Goal: Task Accomplishment & Management: Manage account settings

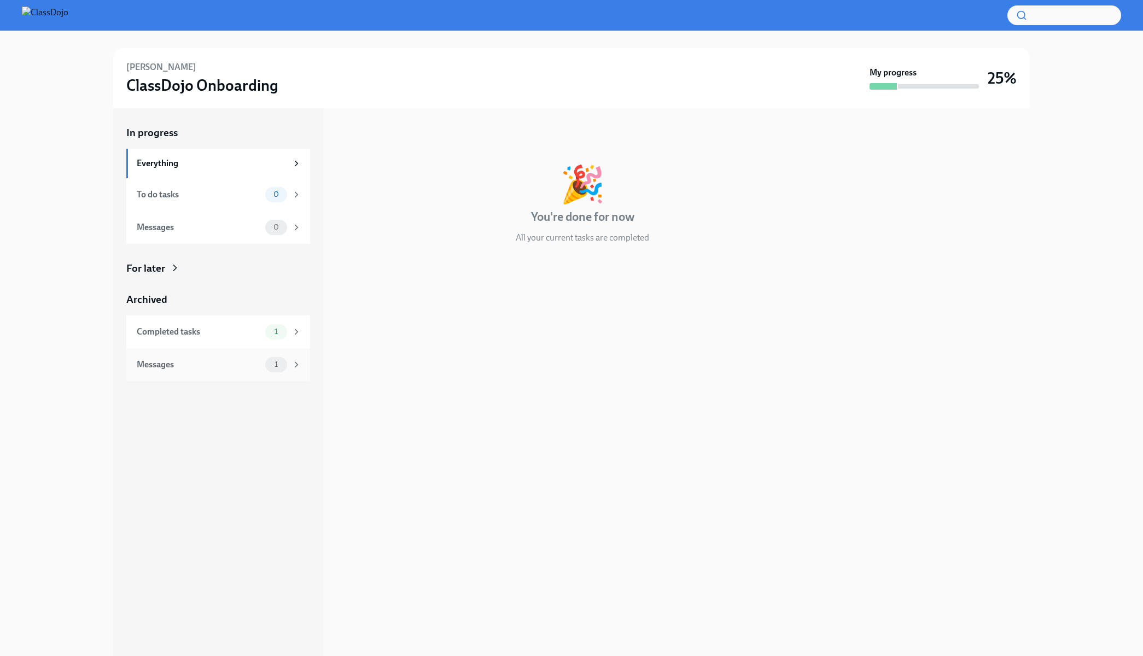
click at [211, 359] on div "Messages" at bounding box center [199, 365] width 124 height 12
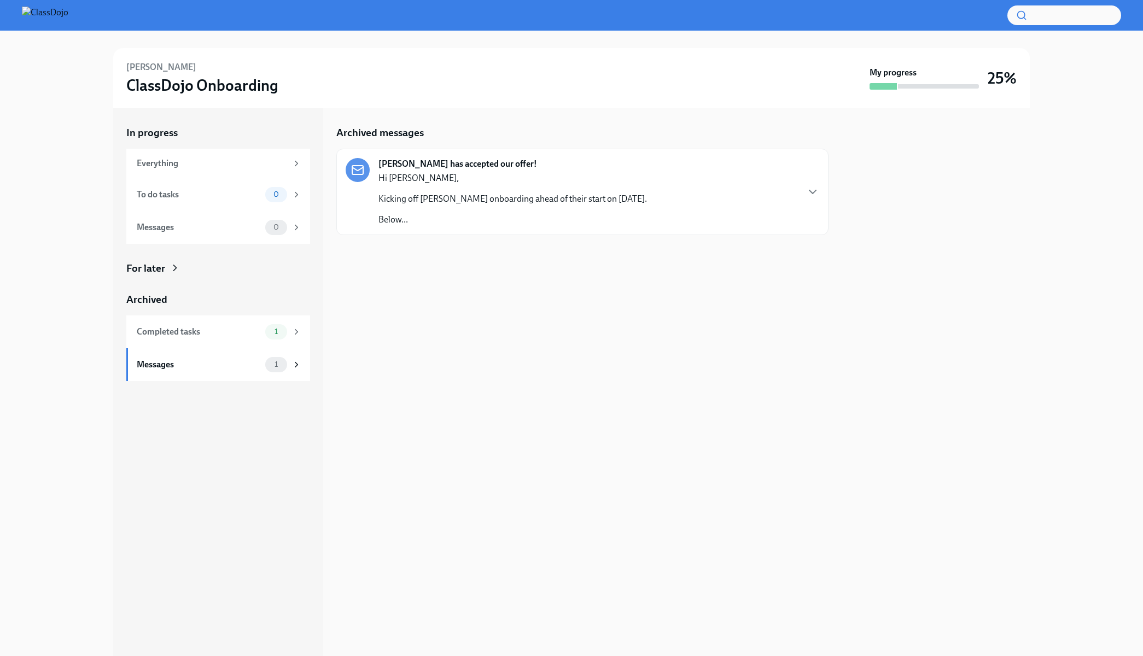
click at [483, 209] on div "Hi [PERSON_NAME], Kicking off [PERSON_NAME] onboarding ahead of their start on …" at bounding box center [513, 199] width 269 height 54
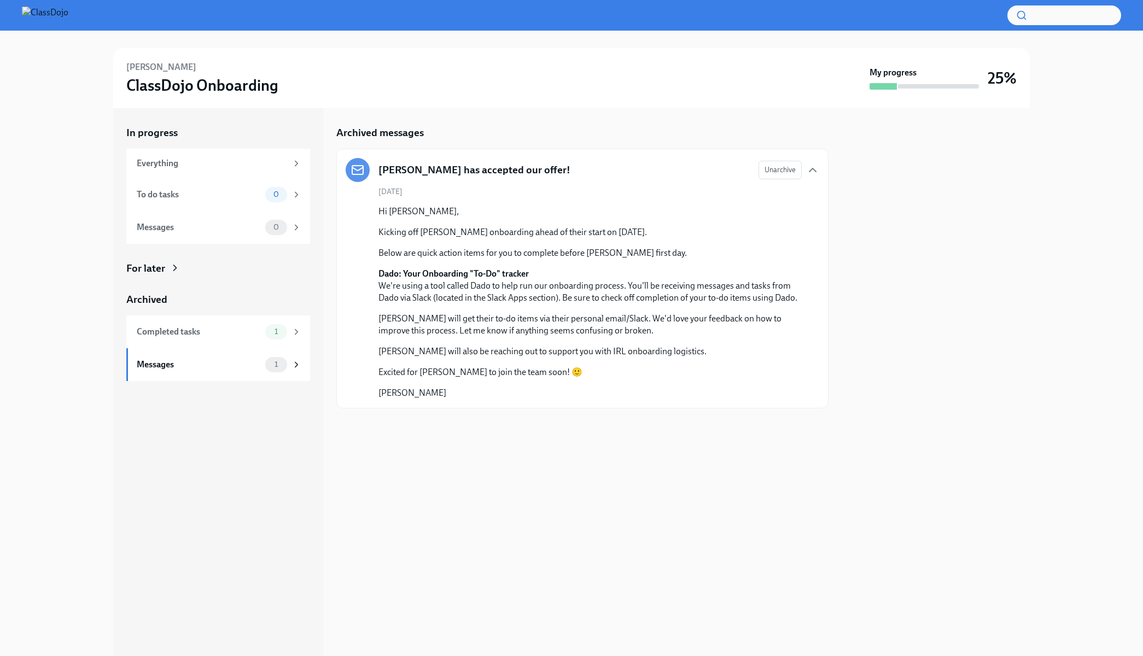
click at [468, 271] on strong "Dado: Your Onboarding "To-Do" tracker" at bounding box center [454, 274] width 150 height 10
click at [467, 358] on div "Hi [PERSON_NAME], Kicking off [PERSON_NAME] onboarding ahead of their start on …" at bounding box center [590, 303] width 423 height 194
click at [409, 169] on h5 "[PERSON_NAME] has accepted our offer!" at bounding box center [475, 170] width 192 height 14
click at [390, 170] on h5 "[PERSON_NAME] has accepted our offer!" at bounding box center [475, 170] width 192 height 14
click at [220, 324] on div "Completed tasks 1" at bounding box center [219, 331] width 165 height 15
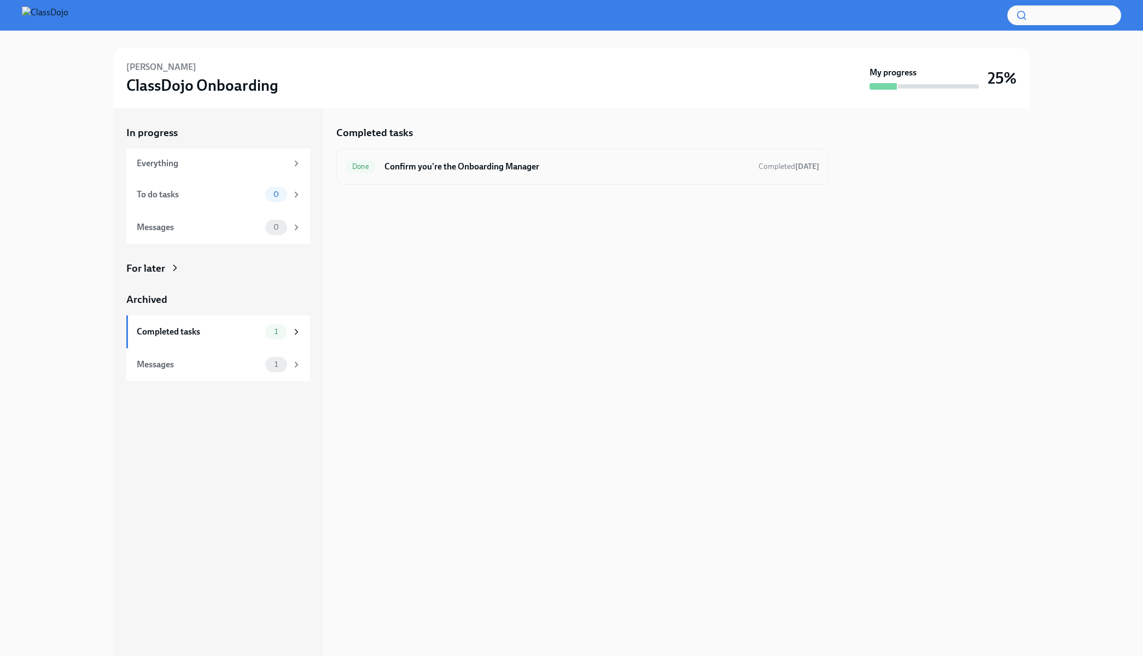
click at [538, 180] on div "Done Confirm you're the Onboarding Manager Completed [DATE]" at bounding box center [582, 167] width 492 height 36
click at [498, 167] on h6 "Confirm you're the Onboarding Manager" at bounding box center [567, 167] width 365 height 12
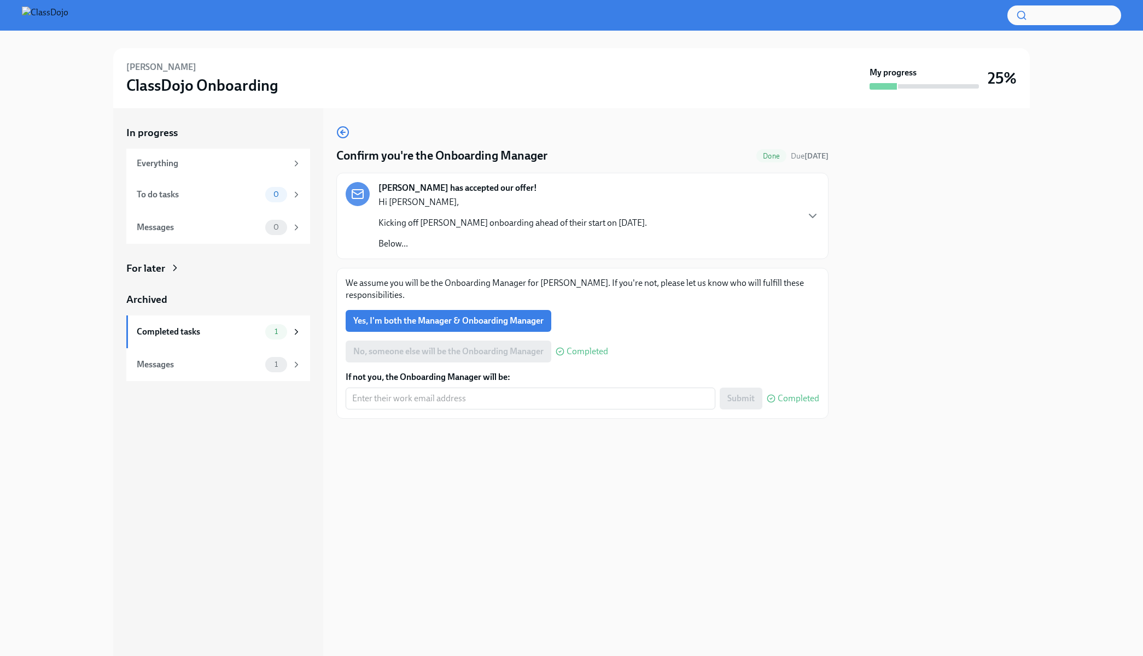
click at [494, 207] on p "Hi [PERSON_NAME]," at bounding box center [513, 202] width 269 height 12
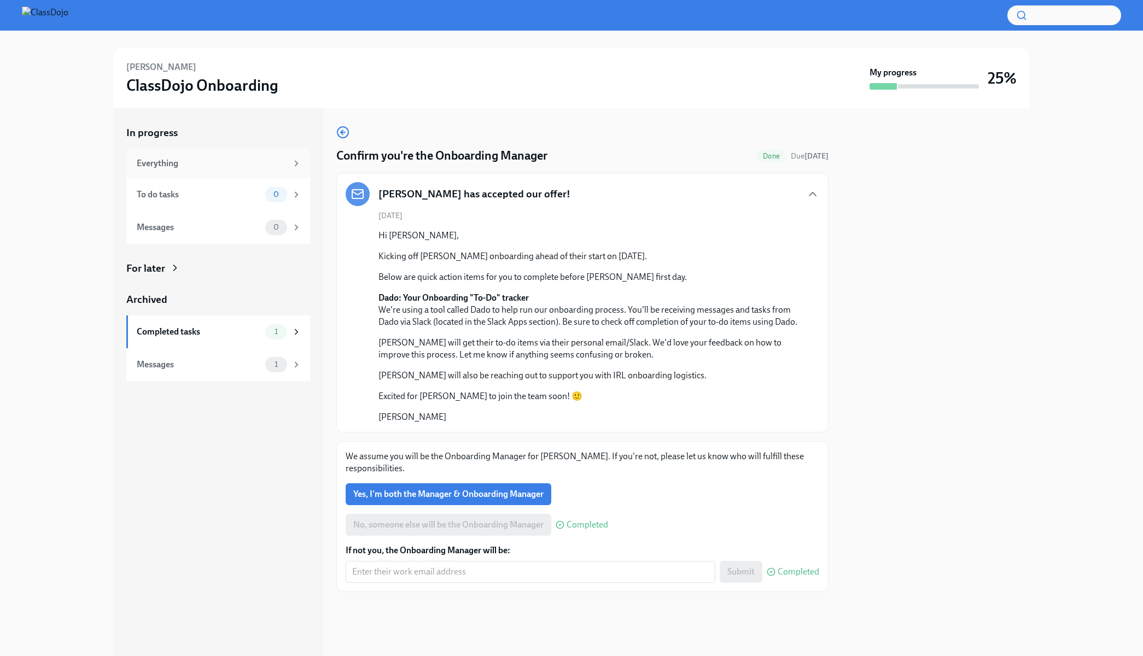
click at [212, 166] on div "Everything" at bounding box center [212, 164] width 150 height 12
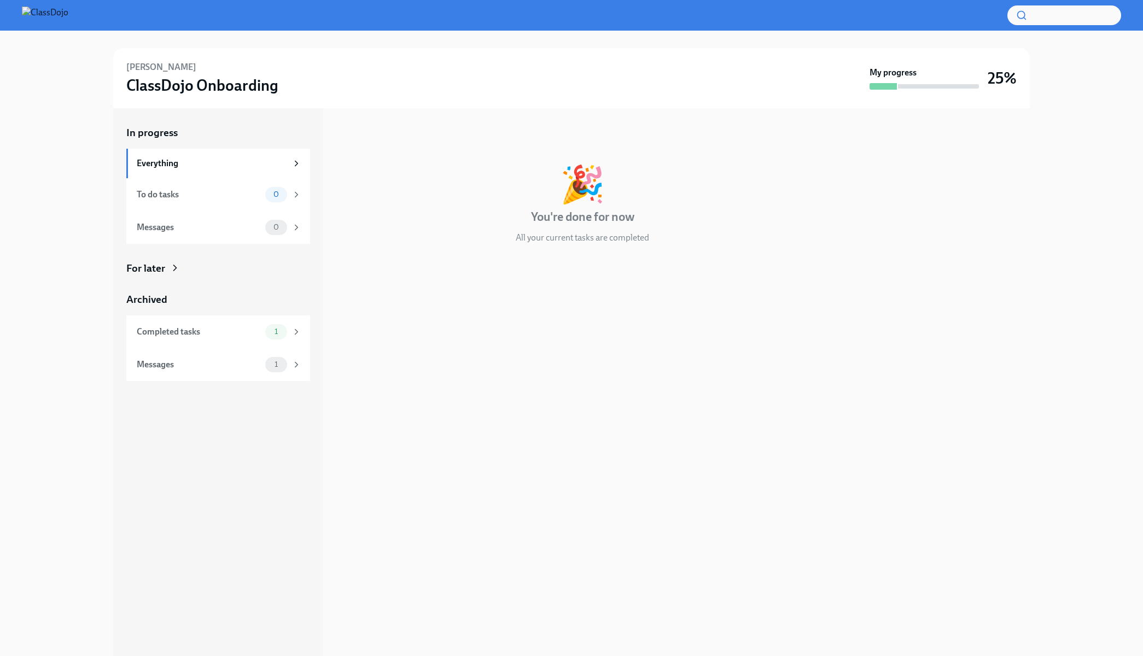
click at [59, 16] on img at bounding box center [45, 16] width 46 height 18
click at [168, 89] on h3 "ClassDojo Onboarding" at bounding box center [202, 85] width 152 height 20
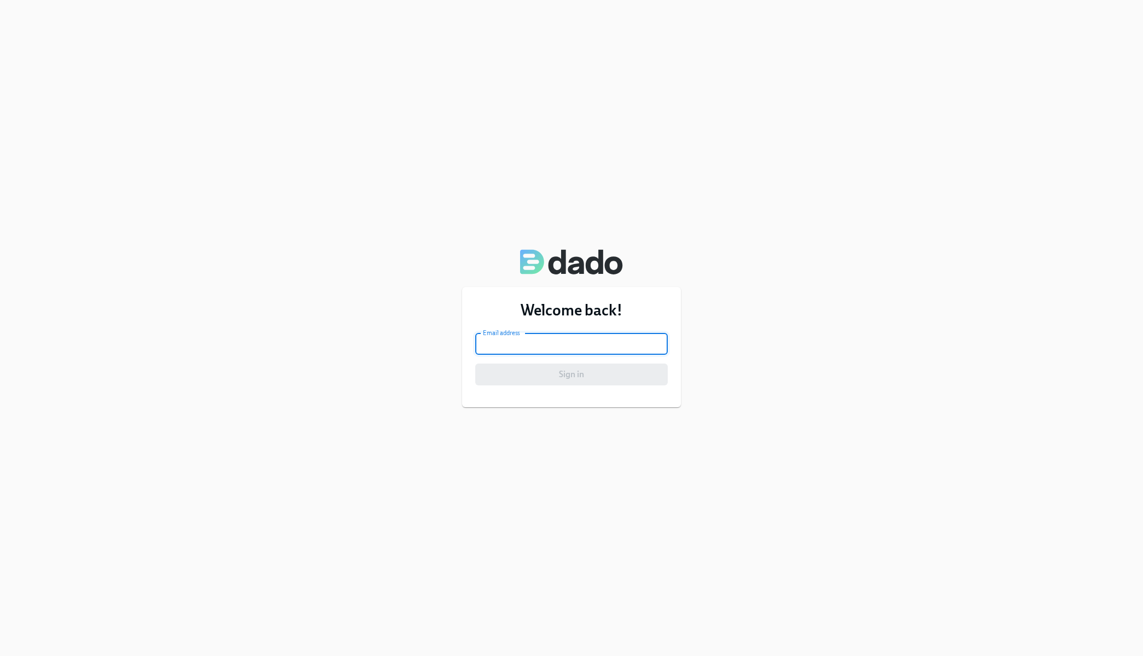
click at [505, 344] on input "email" at bounding box center [571, 344] width 193 height 22
type input "coby.utter@classdojo.com"
click at [475, 364] on button "Sign in" at bounding box center [571, 375] width 193 height 22
